Goal: Book appointment/travel/reservation

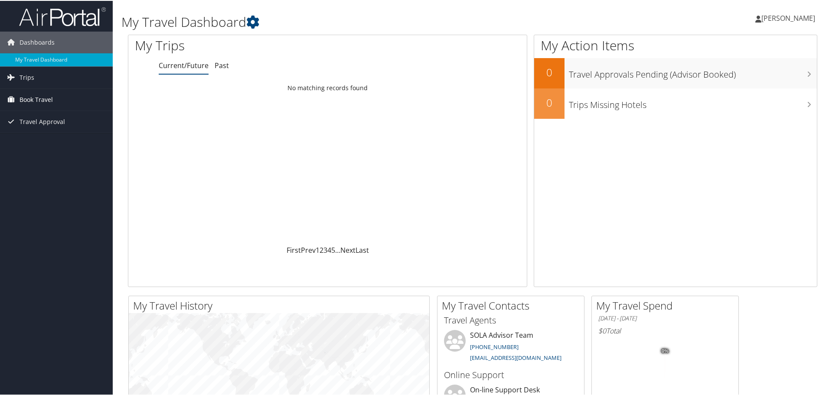
click at [48, 100] on span "Book Travel" at bounding box center [36, 99] width 33 height 22
click at [55, 145] on link "Book/Manage Online Trips" at bounding box center [56, 142] width 113 height 13
click at [27, 142] on link "Book/Manage Online Trips" at bounding box center [56, 142] width 113 height 13
